Goal: Navigation & Orientation: Find specific page/section

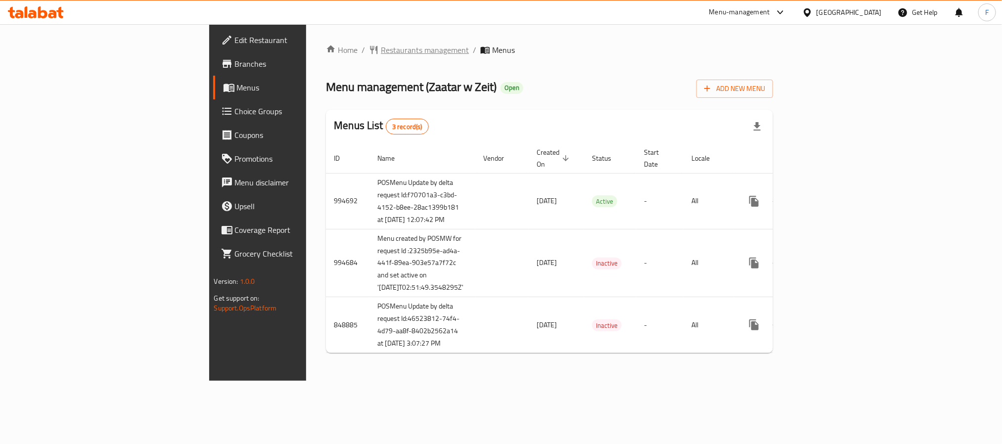
click at [381, 45] on span "Restaurants management" at bounding box center [425, 50] width 88 height 12
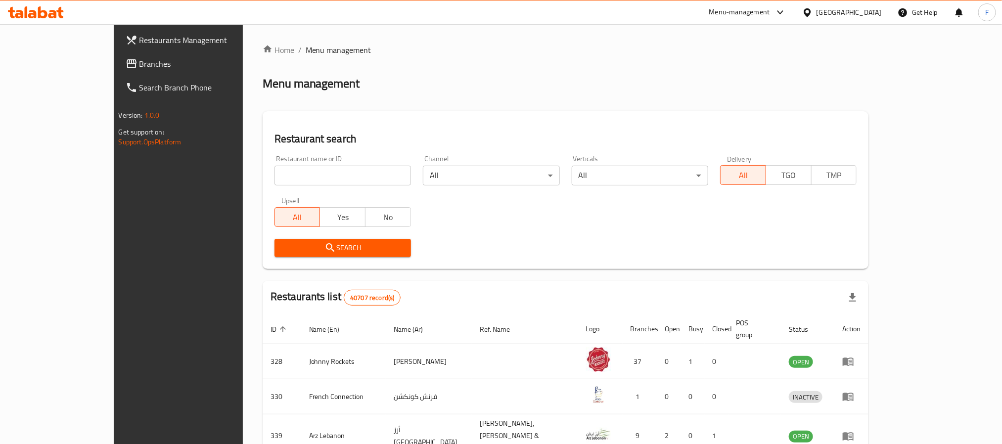
drag, startPoint x: 294, startPoint y: 174, endPoint x: 270, endPoint y: 165, distance: 25.4
click at [294, 174] on input "search" at bounding box center [342, 176] width 136 height 20
paste input "651249"
type input "651249"
click at [324, 254] on icon "submit" at bounding box center [330, 248] width 12 height 12
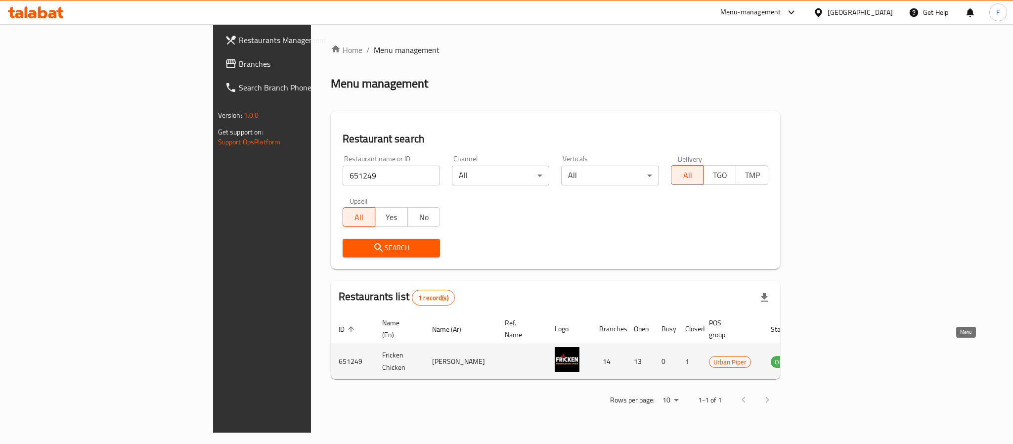
click at [835, 356] on icon "enhanced table" at bounding box center [829, 362] width 12 height 12
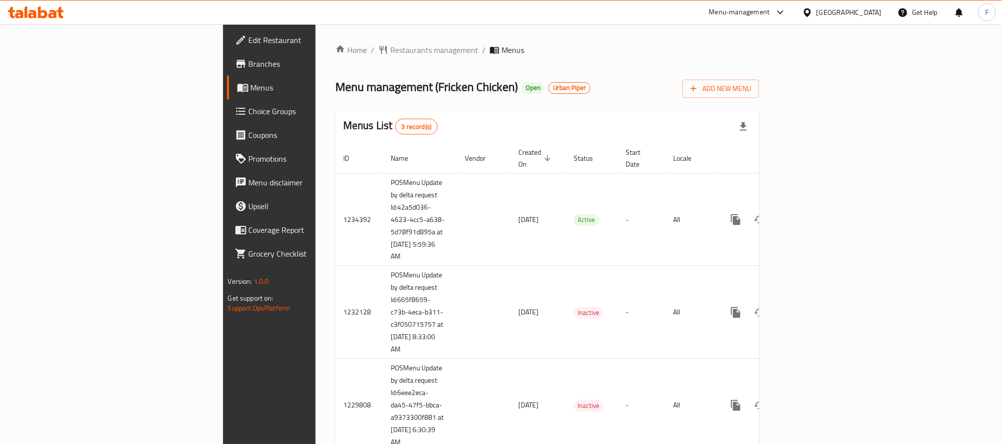
click at [249, 65] on span "Branches" at bounding box center [316, 64] width 134 height 12
